Goal: Task Accomplishment & Management: Complete application form

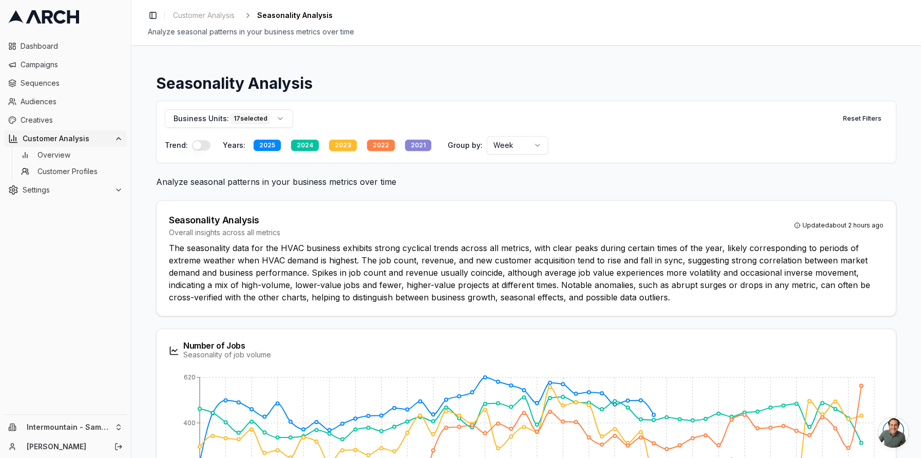
scroll to position [222, 0]
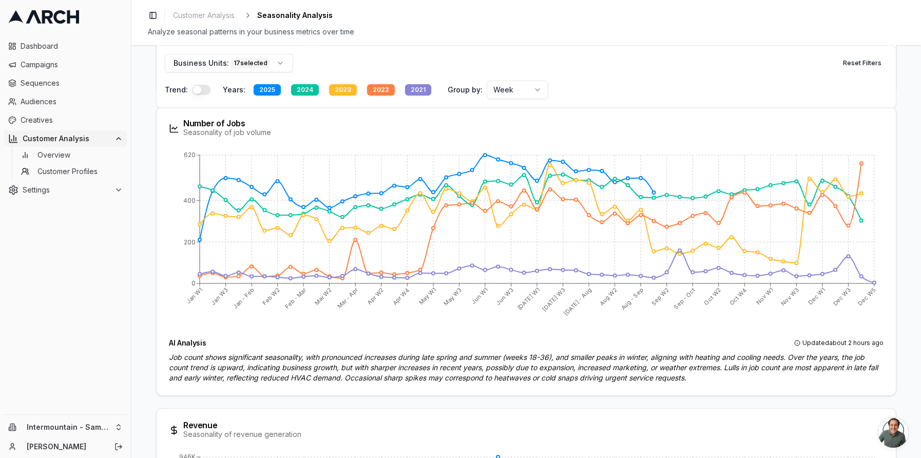
click at [112, 140] on div "Customer Analysis" at bounding box center [65, 138] width 114 height 10
click at [94, 141] on span "Customer Analysis" at bounding box center [67, 138] width 88 height 10
click at [84, 156] on span "Settings" at bounding box center [67, 157] width 88 height 10
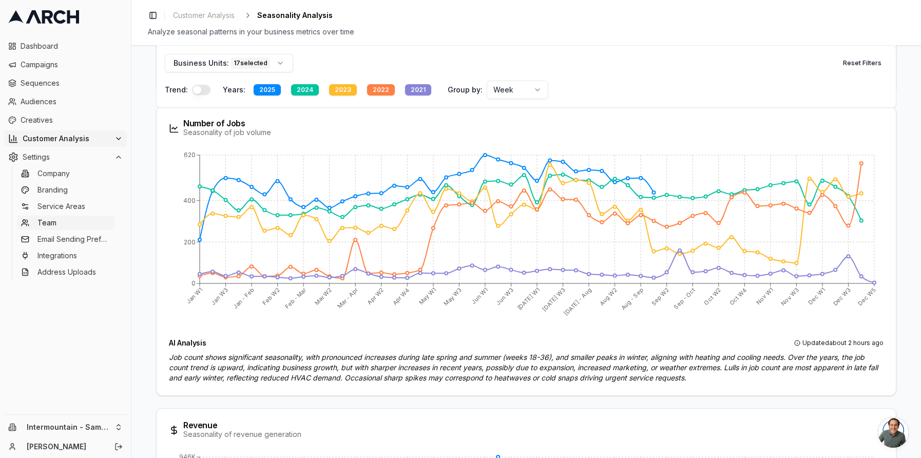
click at [57, 220] on link "Team" at bounding box center [66, 223] width 98 height 14
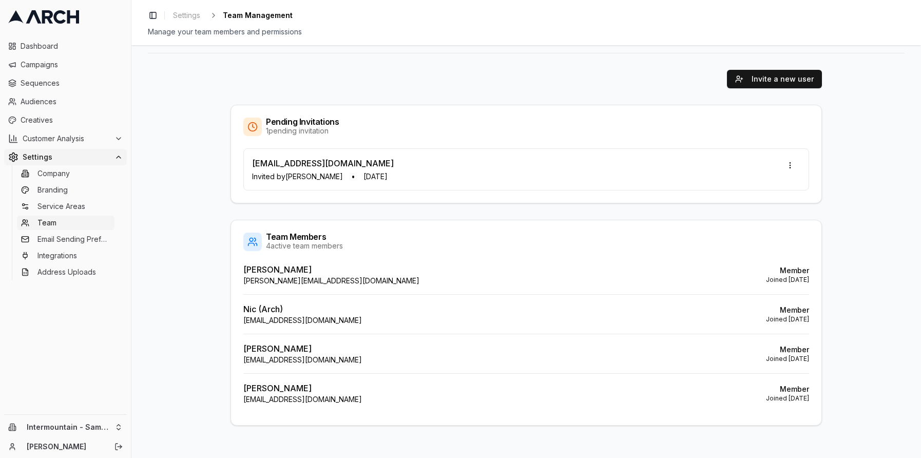
scroll to position [63, 0]
click at [765, 74] on button "Invite a new user" at bounding box center [774, 78] width 95 height 18
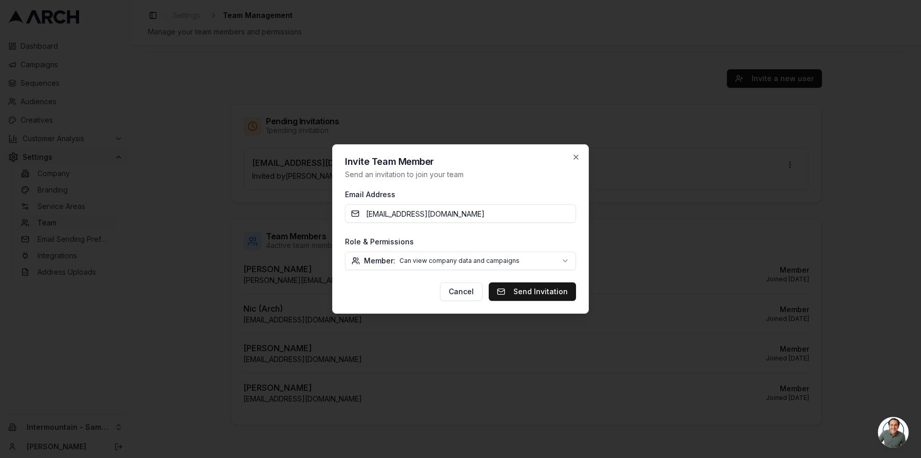
type input "[EMAIL_ADDRESS][DOMAIN_NAME]"
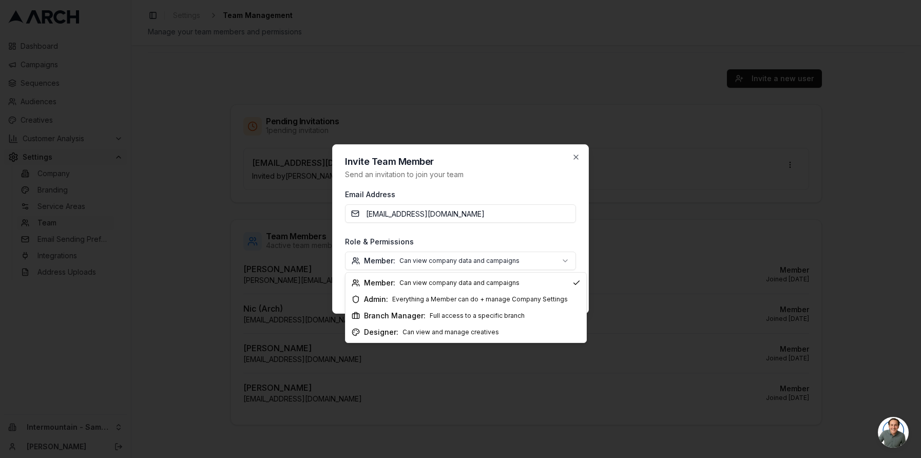
click at [505, 263] on body "Dashboard Campaigns Sequences Audiences Creatives Customer Analysis Settings Co…" at bounding box center [460, 229] width 921 height 458
select select "branch_manager"
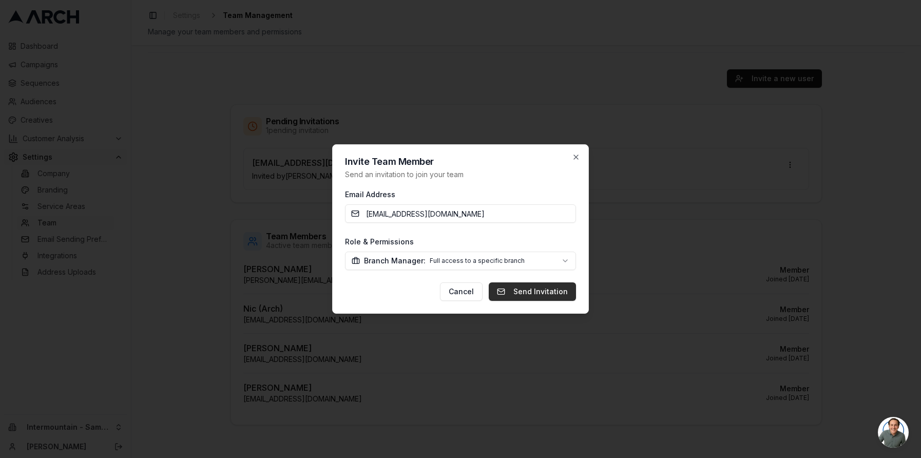
click at [528, 294] on button "Send Invitation" at bounding box center [532, 291] width 87 height 18
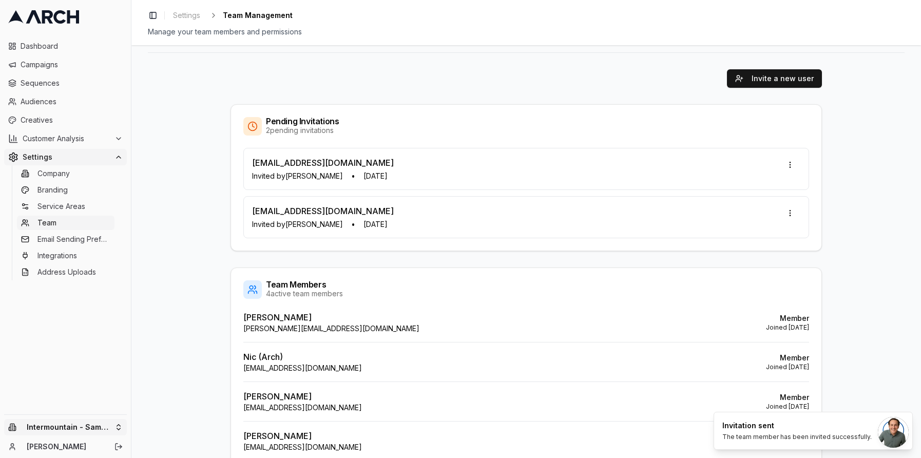
click at [79, 426] on html "Dashboard Campaigns Sequences Audiences Creatives Customer Analysis Settings Co…" at bounding box center [460, 229] width 921 height 458
drag, startPoint x: 169, startPoint y: 393, endPoint x: 174, endPoint y: 378, distance: 15.6
click at [174, 378] on div "Intermountain - Comfort Solutions Intermountain - Same Day Intermountain - Supe…" at bounding box center [189, 396] width 113 height 70
click at [174, 378] on div "Intermountain - Comfort Solutions" at bounding box center [189, 374] width 113 height 27
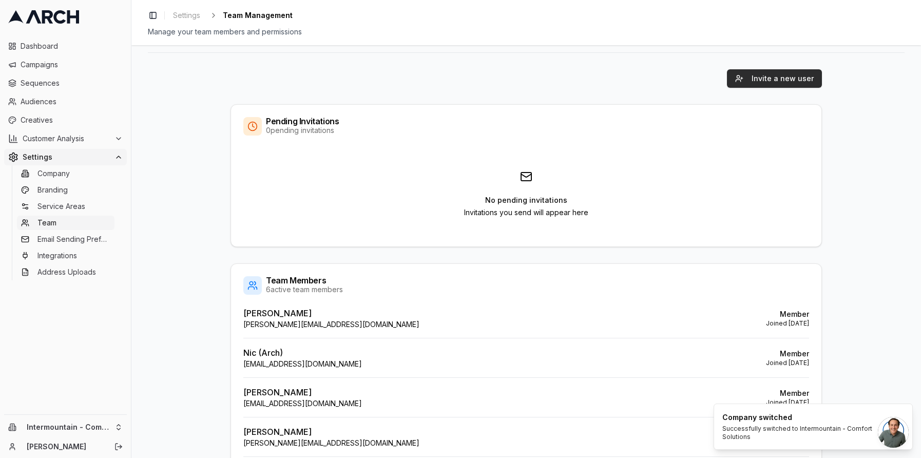
click at [769, 82] on button "Invite a new user" at bounding box center [774, 78] width 95 height 18
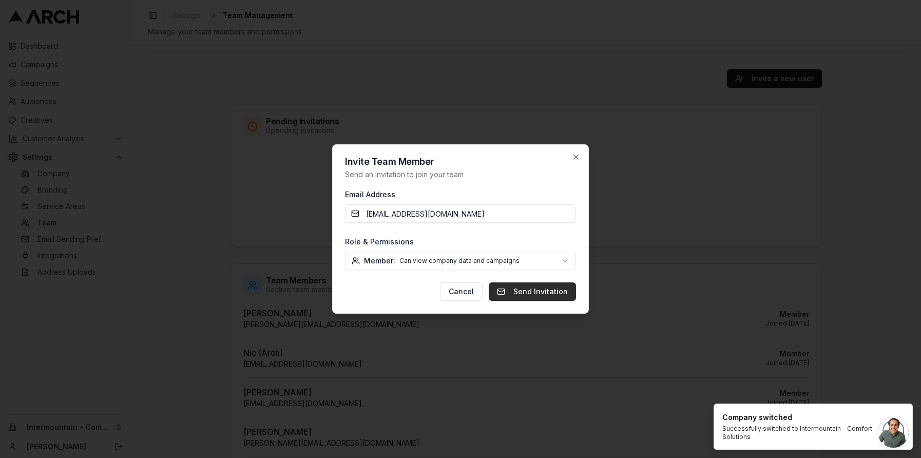
type input "WWithy@intermountainhs.com"
click at [535, 291] on button "Send Invitation" at bounding box center [532, 291] width 87 height 18
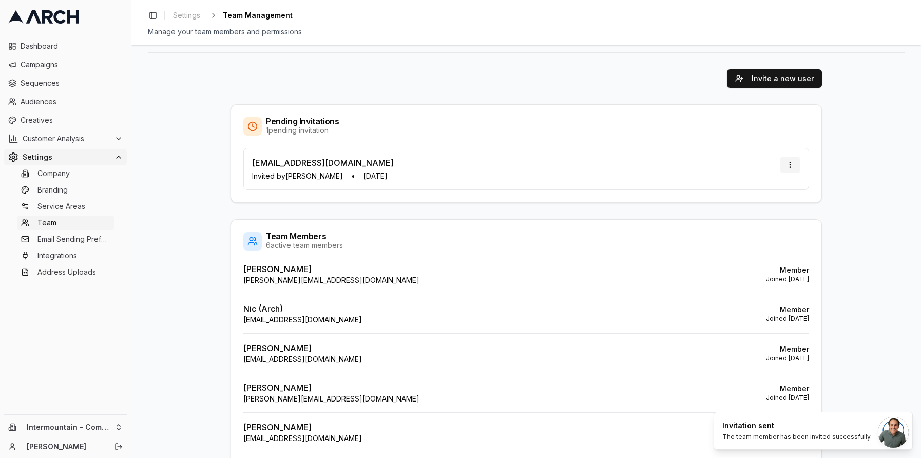
click at [790, 162] on html "Dashboard Campaigns Sequences Audiences Creatives Customer Analysis Settings Co…" at bounding box center [460, 229] width 921 height 458
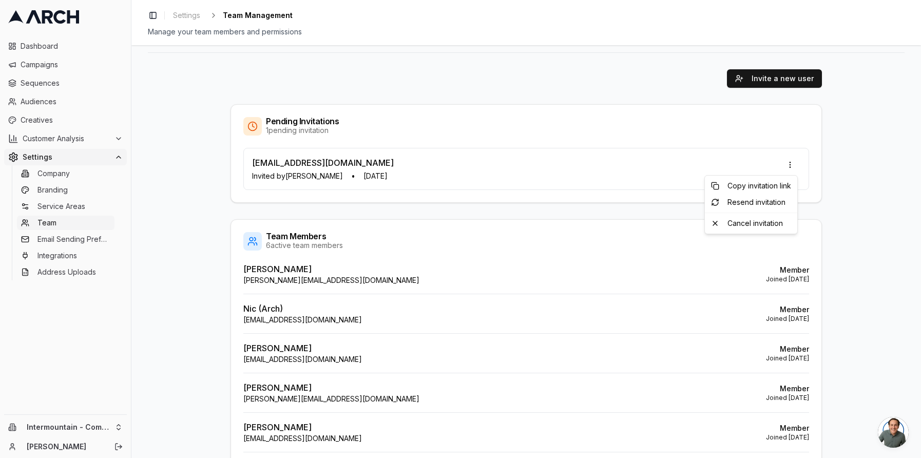
click at [66, 362] on html "Dashboard Campaigns Sequences Audiences Creatives Customer Analysis Settings Co…" at bounding box center [460, 229] width 921 height 458
click at [94, 425] on html "Dashboard Campaigns Sequences Audiences Creatives Customer Analysis Settings Co…" at bounding box center [460, 229] width 921 height 458
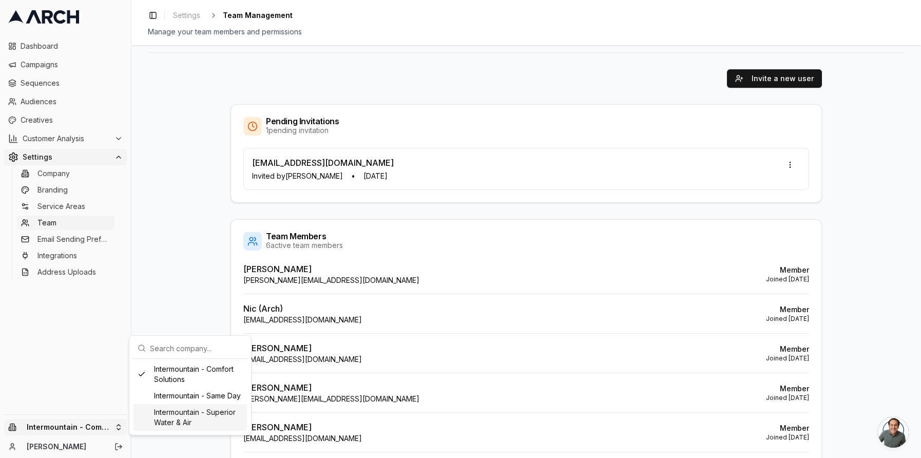
click at [189, 414] on div "Intermountain - Superior Water & Air" at bounding box center [189, 417] width 113 height 27
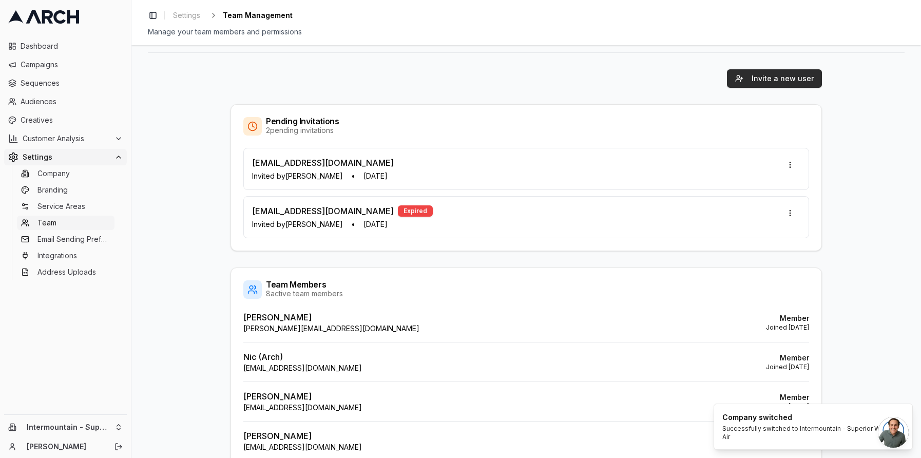
click at [778, 86] on button "Invite a new user" at bounding box center [774, 78] width 95 height 18
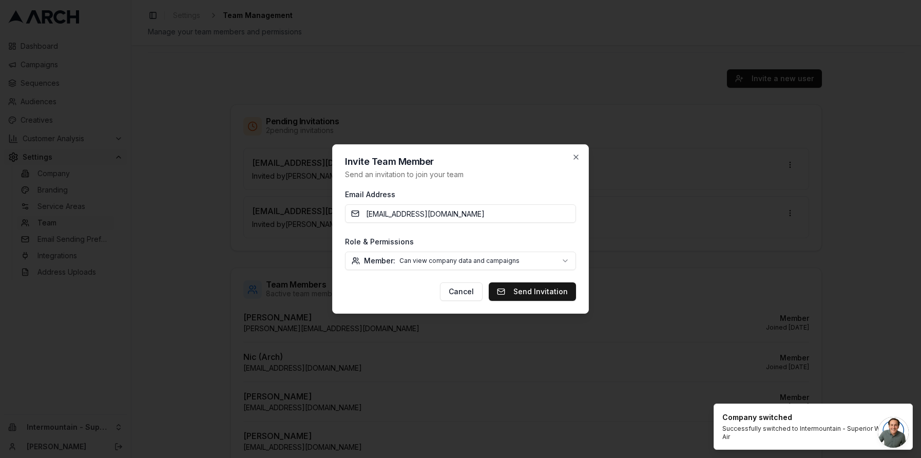
type input "WWithy@intermountainhs.com"
click at [552, 263] on body "Dashboard Campaigns Sequences Audiences Creatives Customer Analysis Settings Co…" at bounding box center [460, 229] width 921 height 458
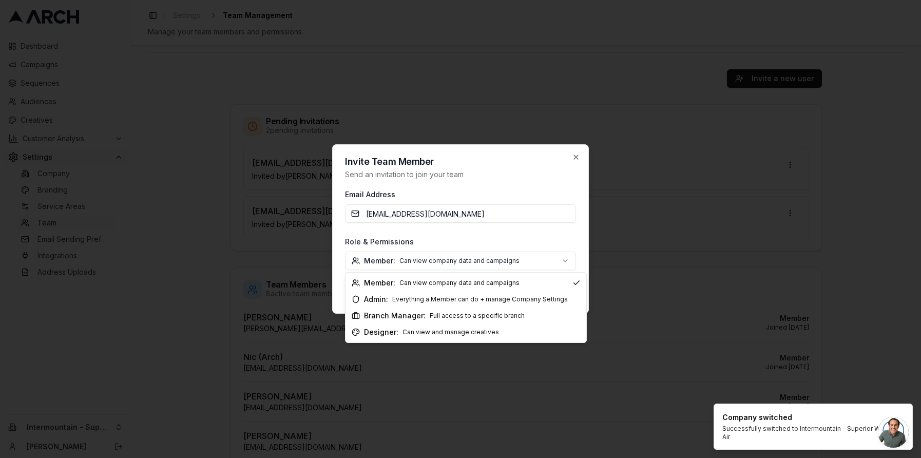
select select "branch_manager"
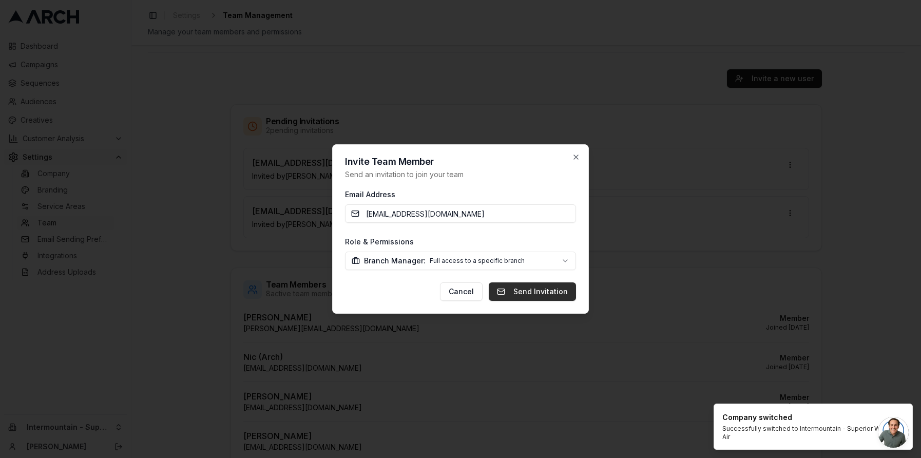
click at [563, 291] on button "Send Invitation" at bounding box center [532, 291] width 87 height 18
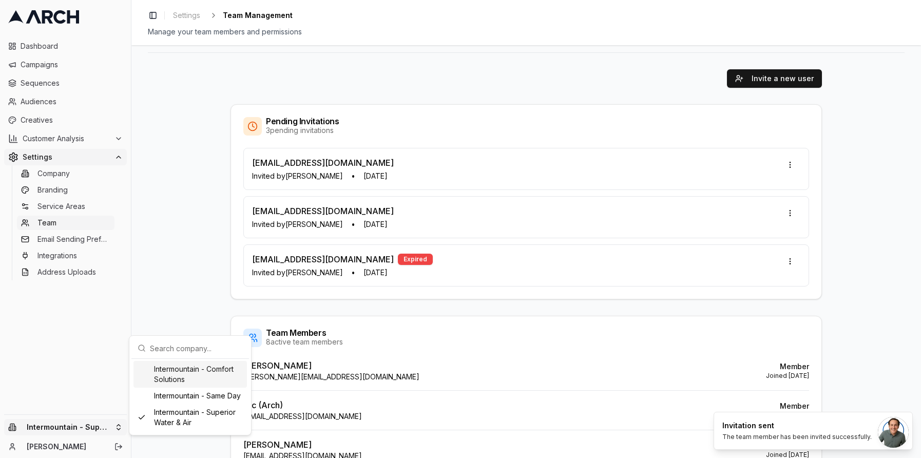
click at [114, 428] on html "Dashboard Campaigns Sequences Audiences Creatives Customer Analysis Settings Co…" at bounding box center [460, 229] width 921 height 458
click at [200, 368] on div "Intermountain - Comfort Solutions" at bounding box center [189, 374] width 113 height 27
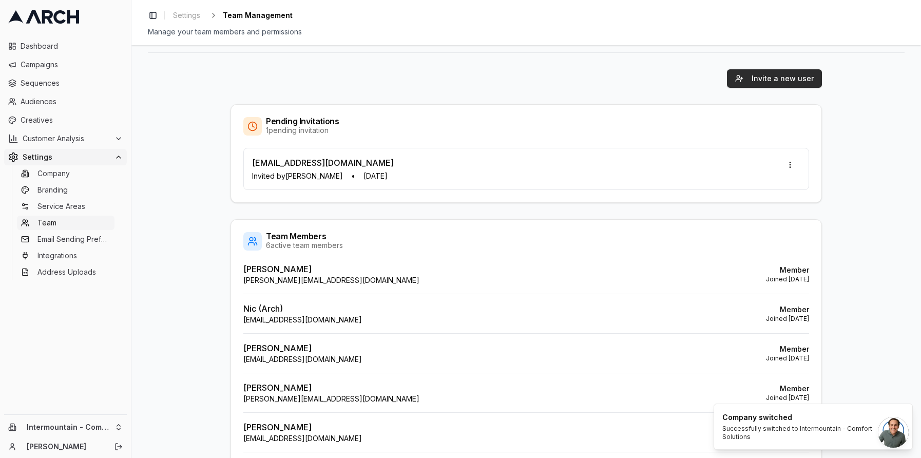
click at [782, 79] on button "Invite a new user" at bounding box center [774, 78] width 95 height 18
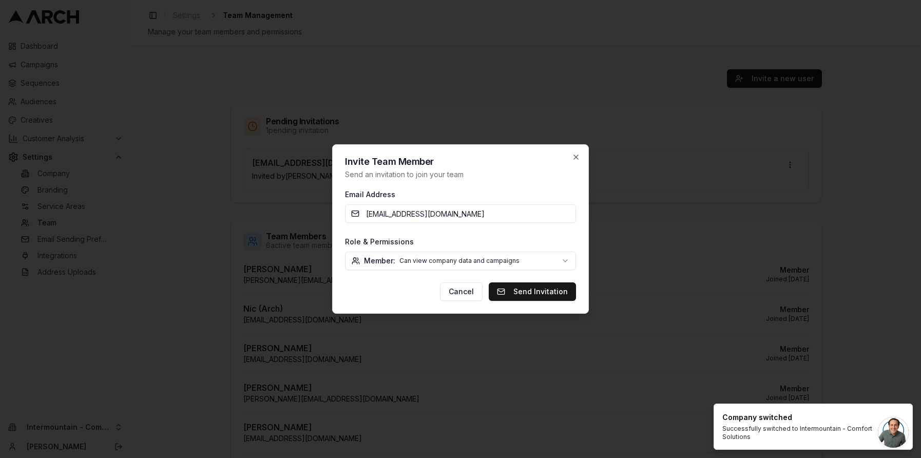
type input "WWithy@intermountainhs.com"
click at [550, 256] on body "Dashboard Campaigns Sequences Audiences Creatives Customer Analysis Settings Co…" at bounding box center [460, 229] width 921 height 458
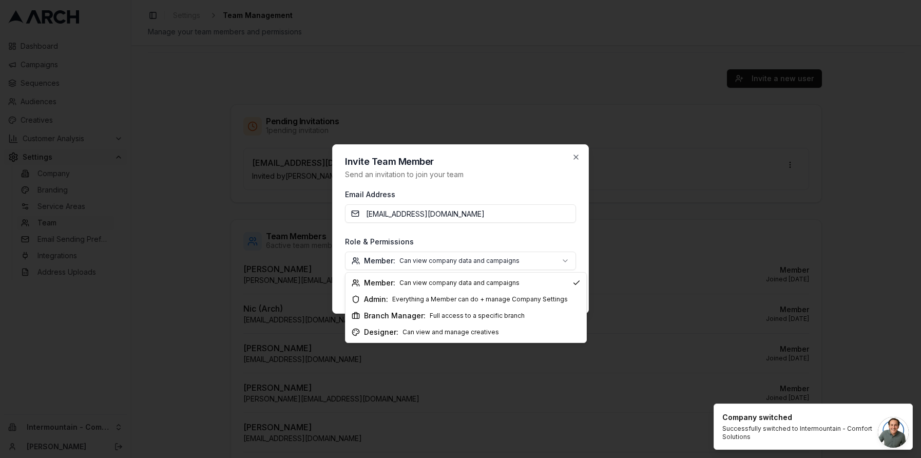
select select "branch_manager"
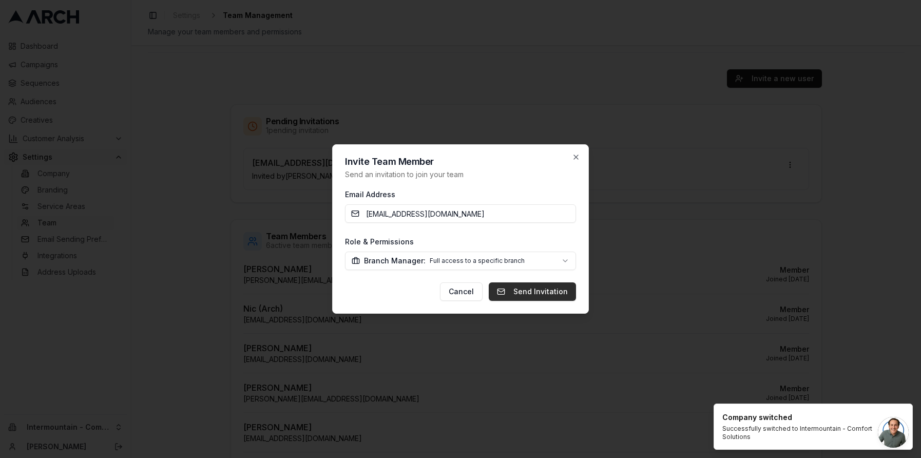
click at [548, 285] on button "Send Invitation" at bounding box center [532, 291] width 87 height 18
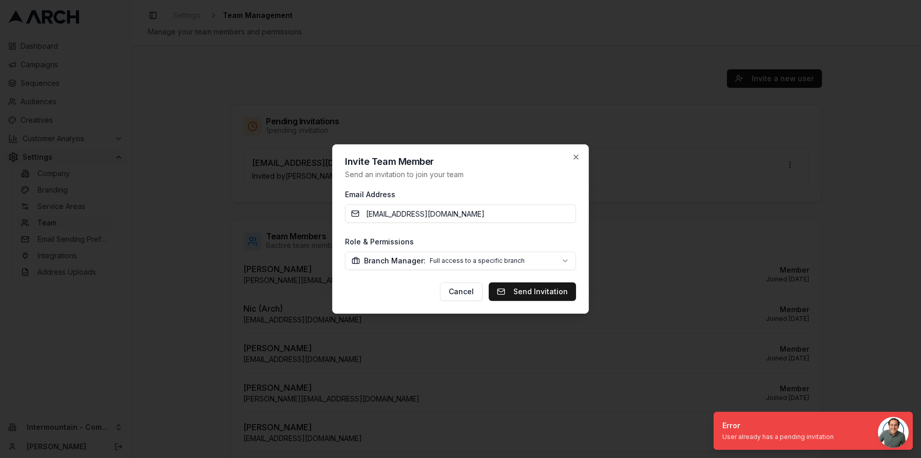
click at [686, 216] on div at bounding box center [460, 229] width 921 height 458
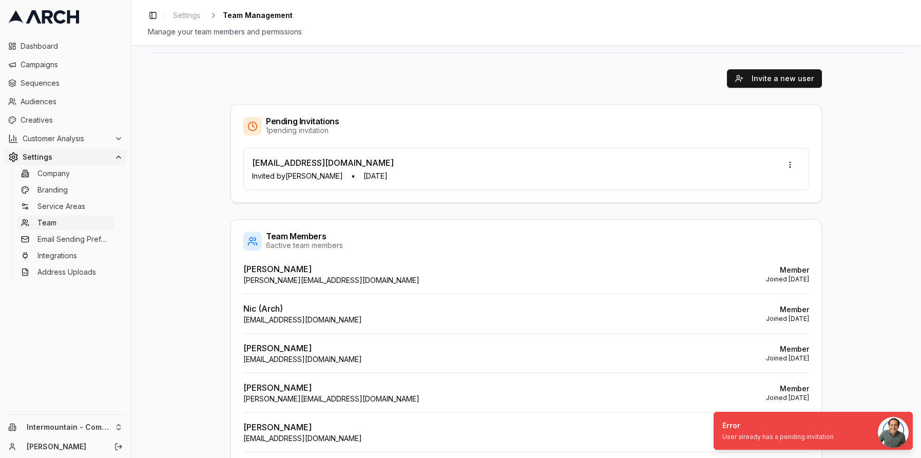
click at [179, 102] on div "Invite a new user Pending Invitations 1 pending invitation WWithy@intermountain…" at bounding box center [526, 287] width 757 height 468
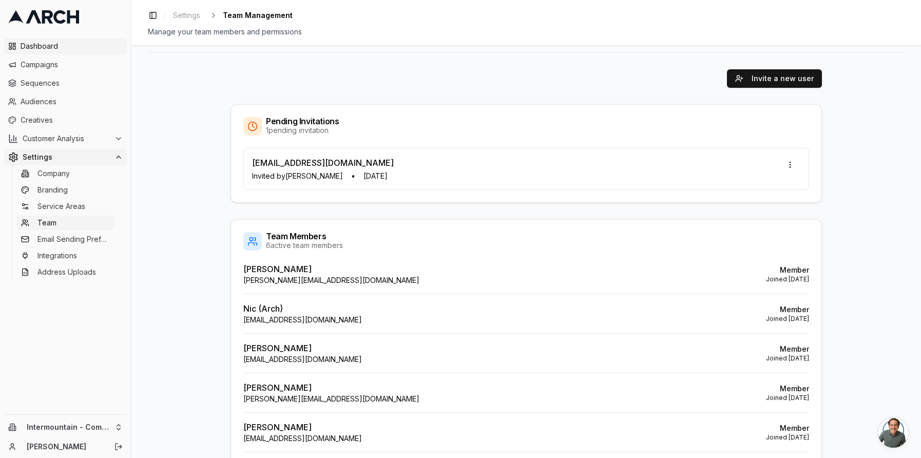
click at [67, 48] on span "Dashboard" at bounding box center [72, 46] width 102 height 10
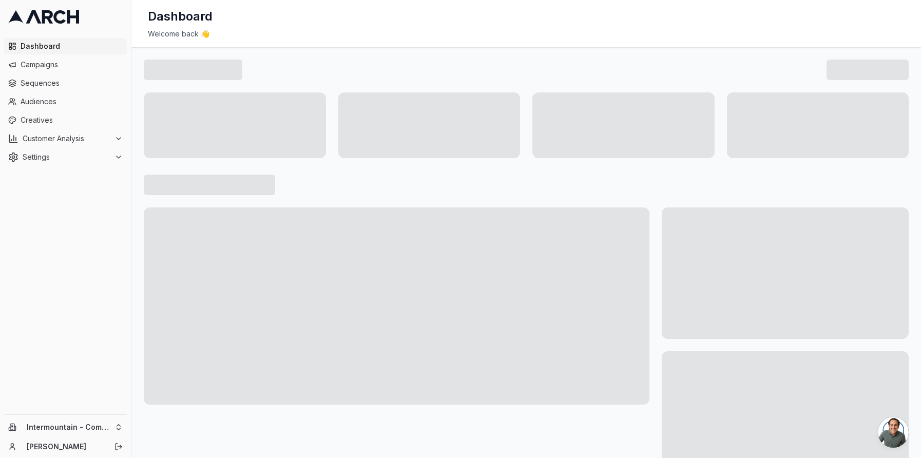
click at [48, 47] on span "Dashboard" at bounding box center [72, 46] width 102 height 10
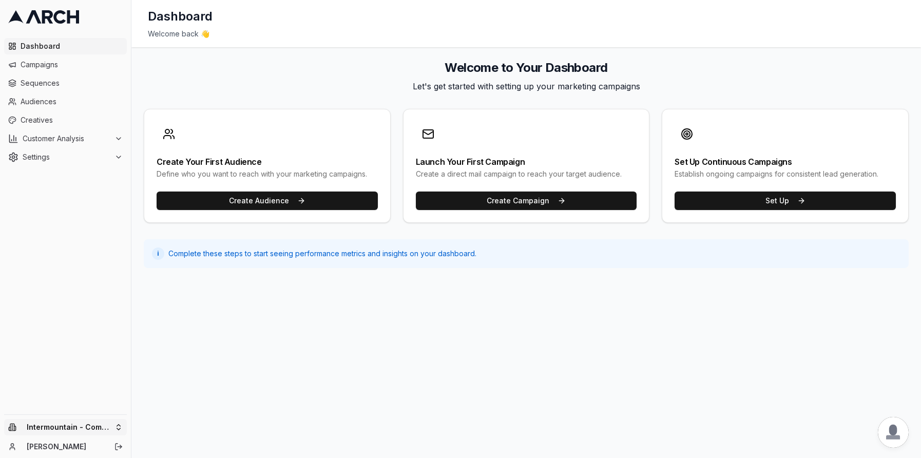
click at [112, 428] on html "Dashboard Campaigns Sequences Audiences Creatives Customer Analysis Settings In…" at bounding box center [460, 229] width 921 height 458
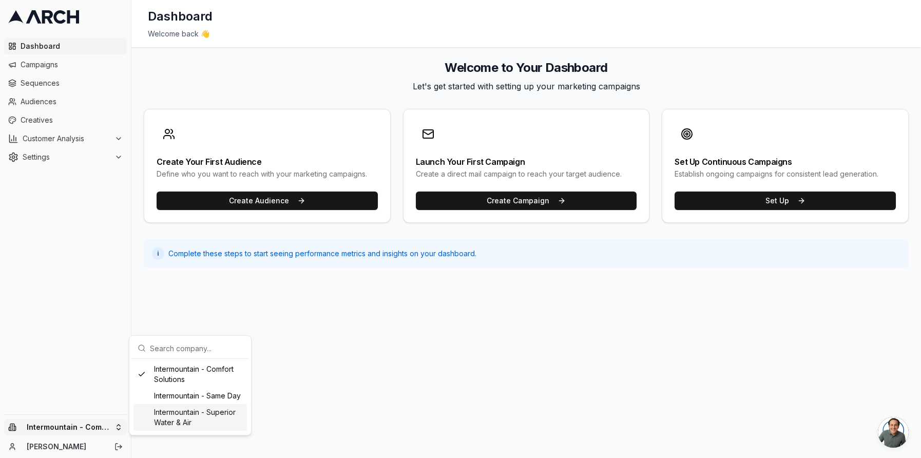
click at [176, 420] on div "Intermountain - Superior Water & Air" at bounding box center [189, 417] width 113 height 27
